Goal: Find specific page/section: Find specific page/section

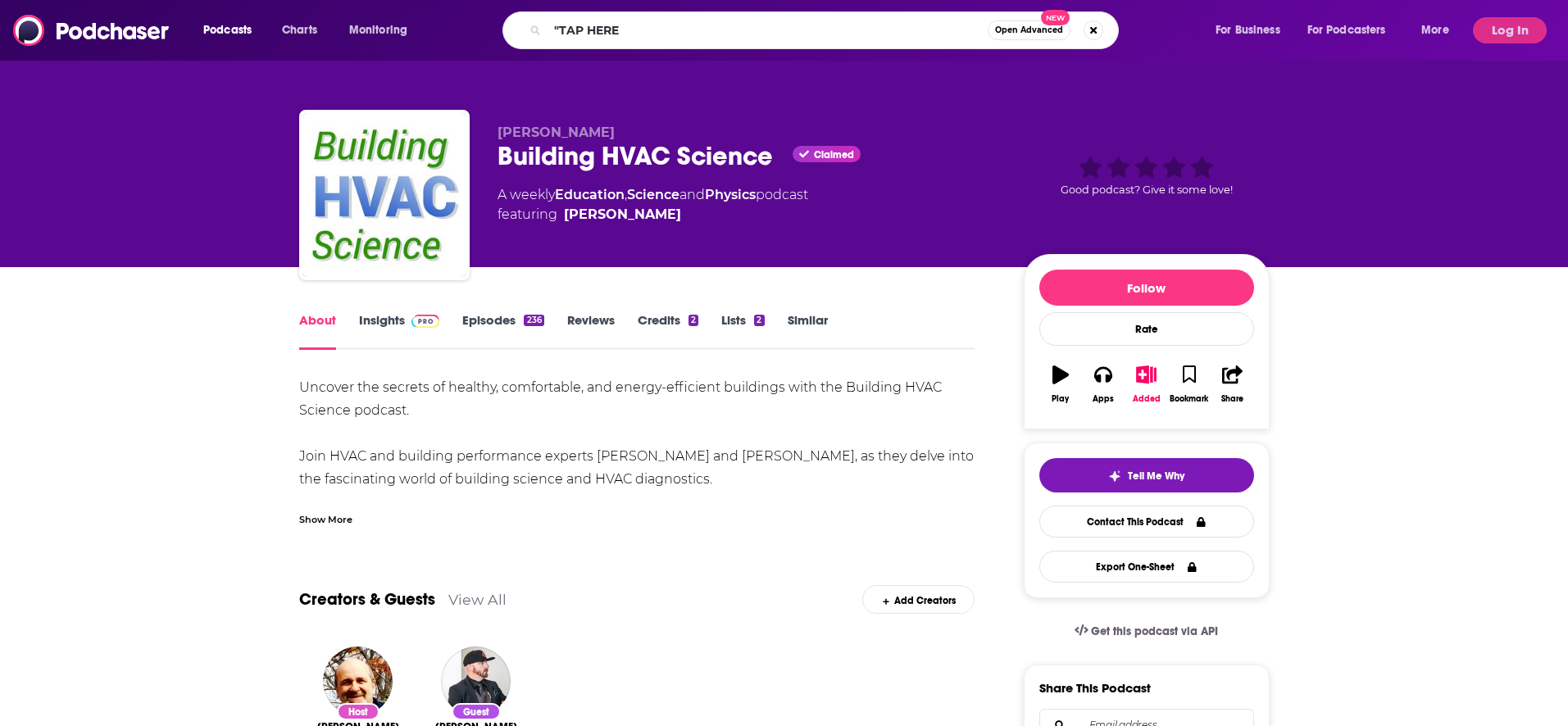
type input ""TAP HERE""
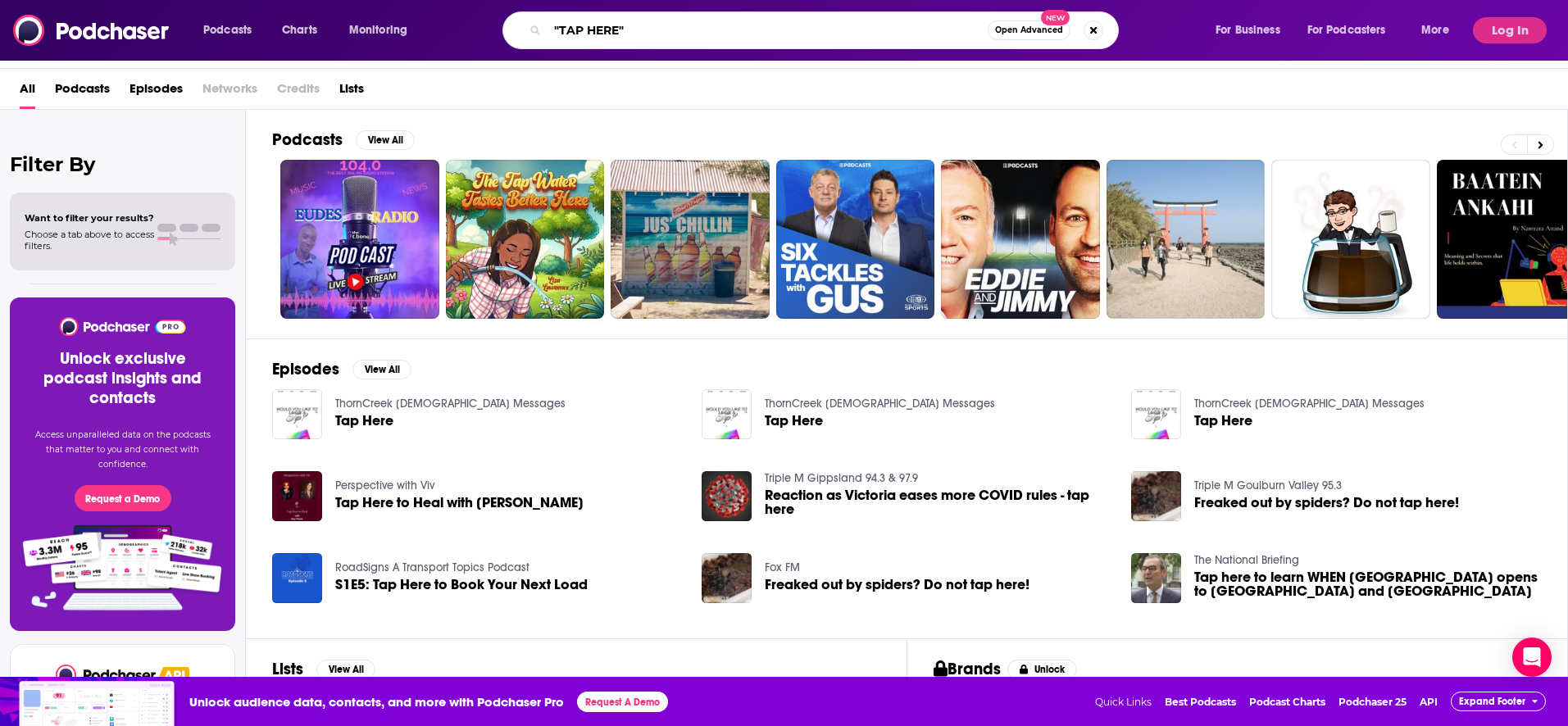
click at [632, 32] on input ""TAP HERE"" at bounding box center [768, 30] width 440 height 26
type input "[PERSON_NAME]"
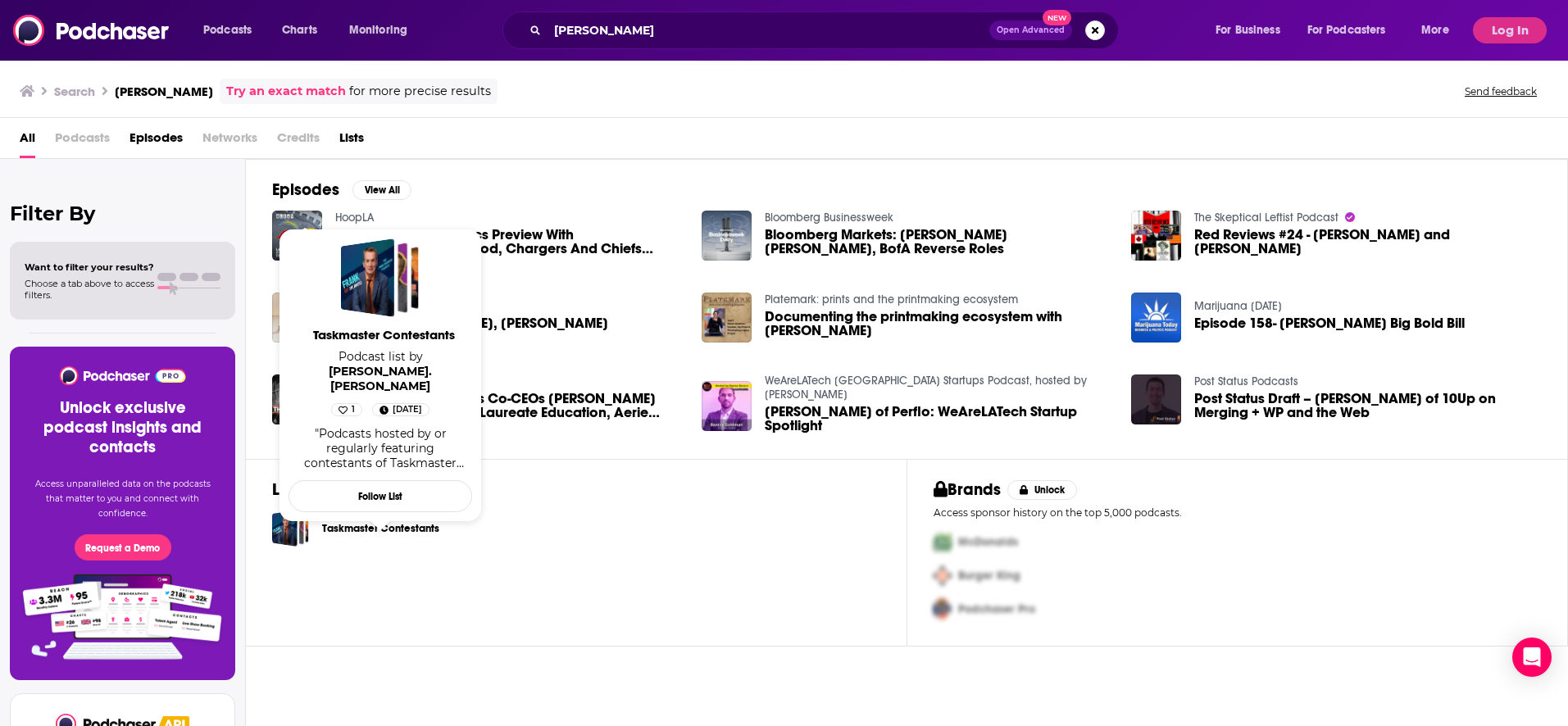
click at [405, 532] on link "Taskmaster Contestants" at bounding box center [380, 529] width 118 height 18
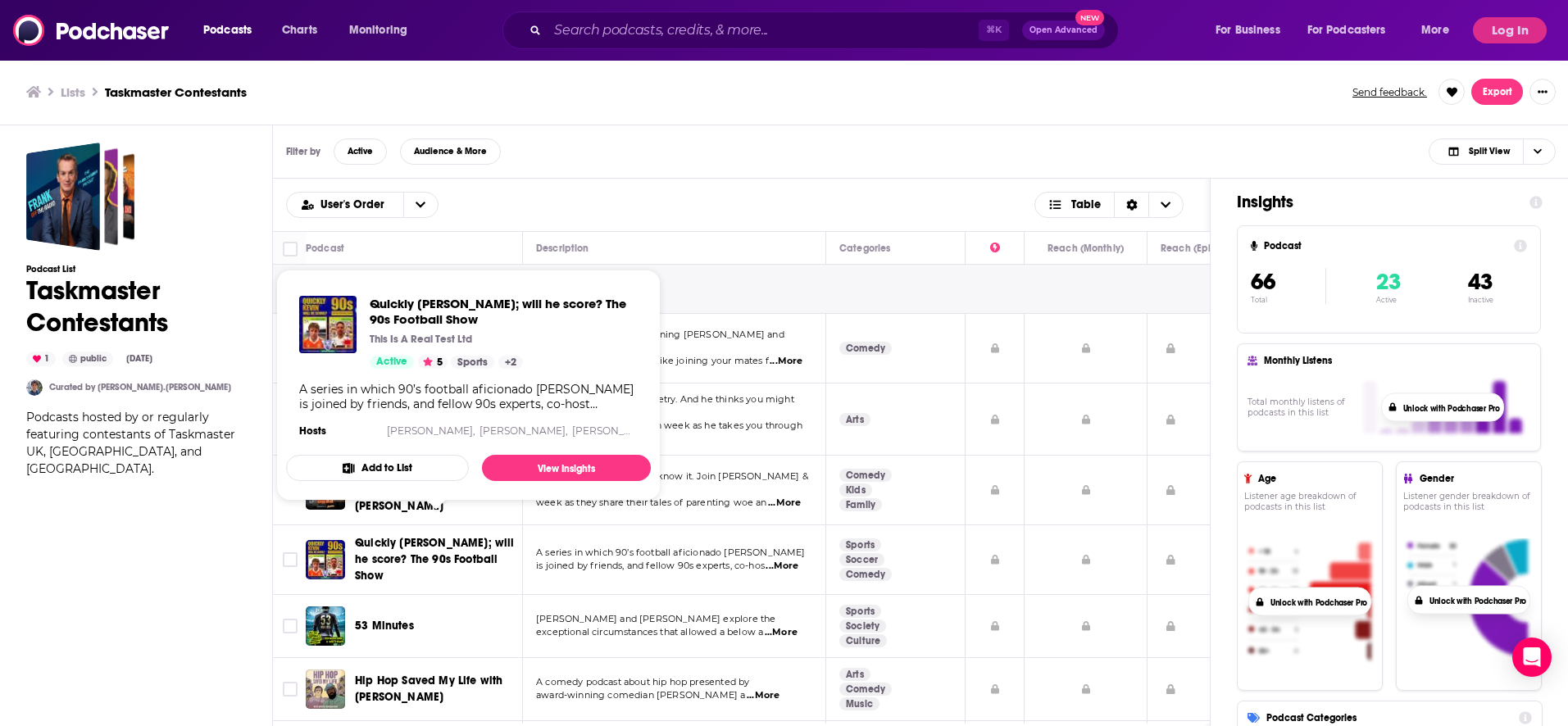
click at [662, 164] on div "Filter by Active Audience & More Split View" at bounding box center [921, 151] width 1296 height 53
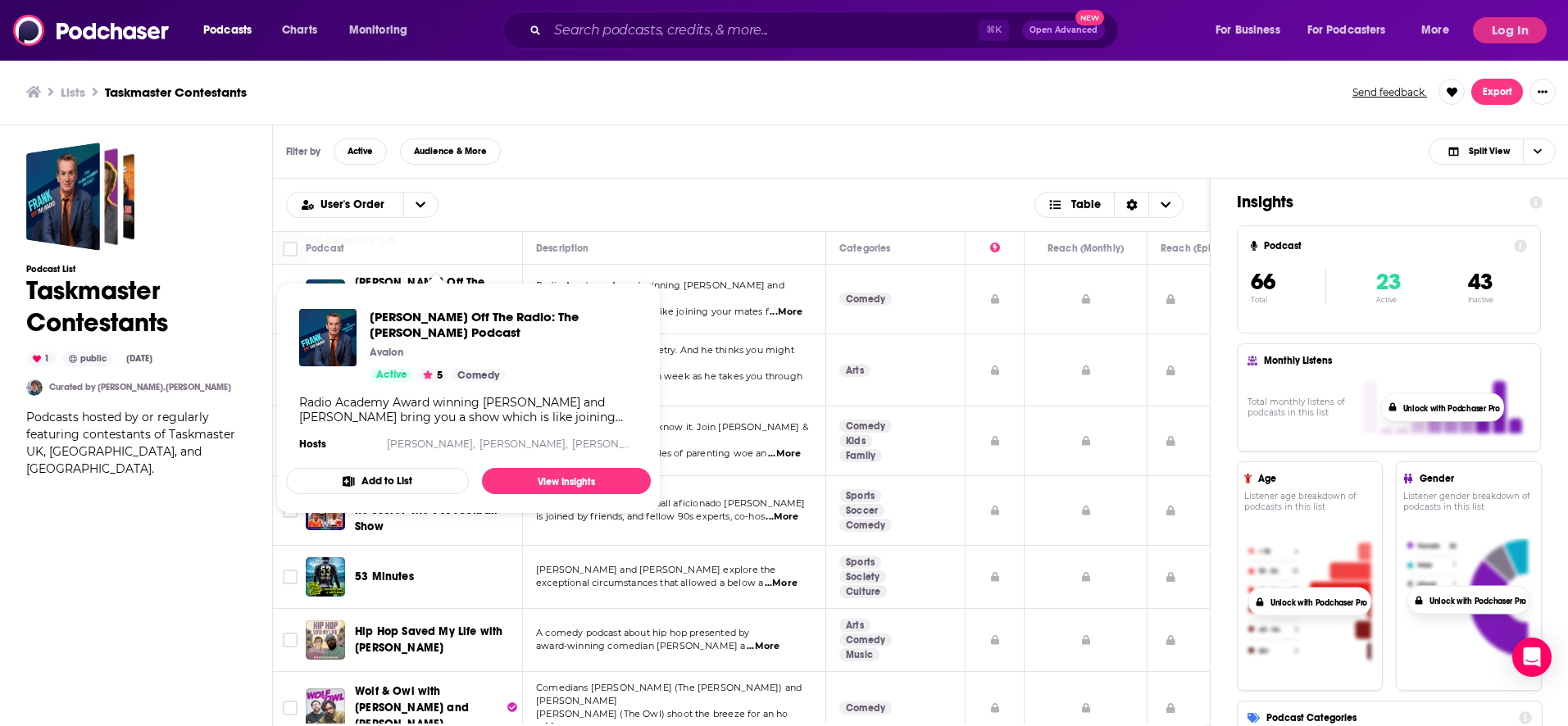
scroll to position [105, 0]
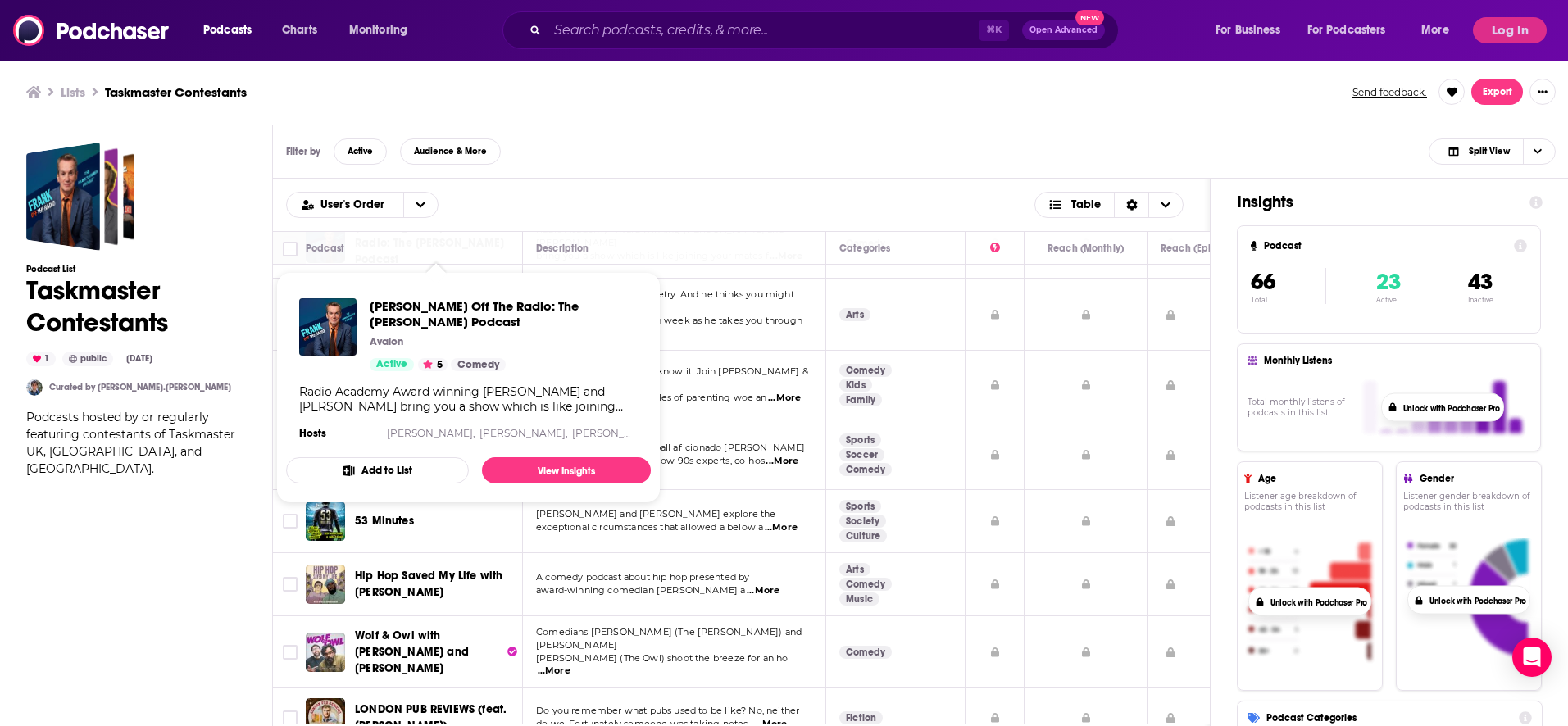
click at [218, 504] on div "Podcast List Taskmaster Contestants 1 public [DATE] Curated by [PERSON_NAME].[P…" at bounding box center [136, 500] width 220 height 715
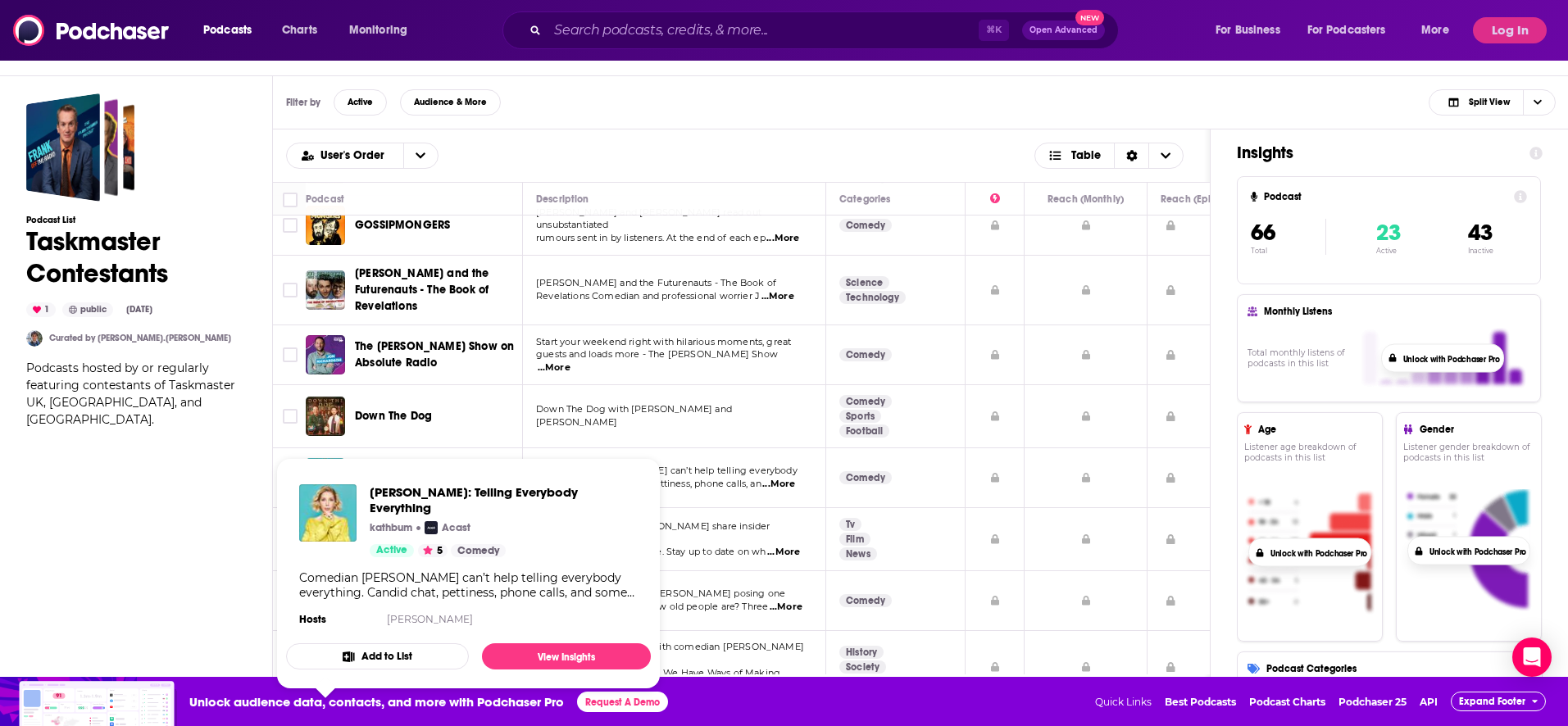
scroll to position [815, 0]
